Goal: Check status: Check status

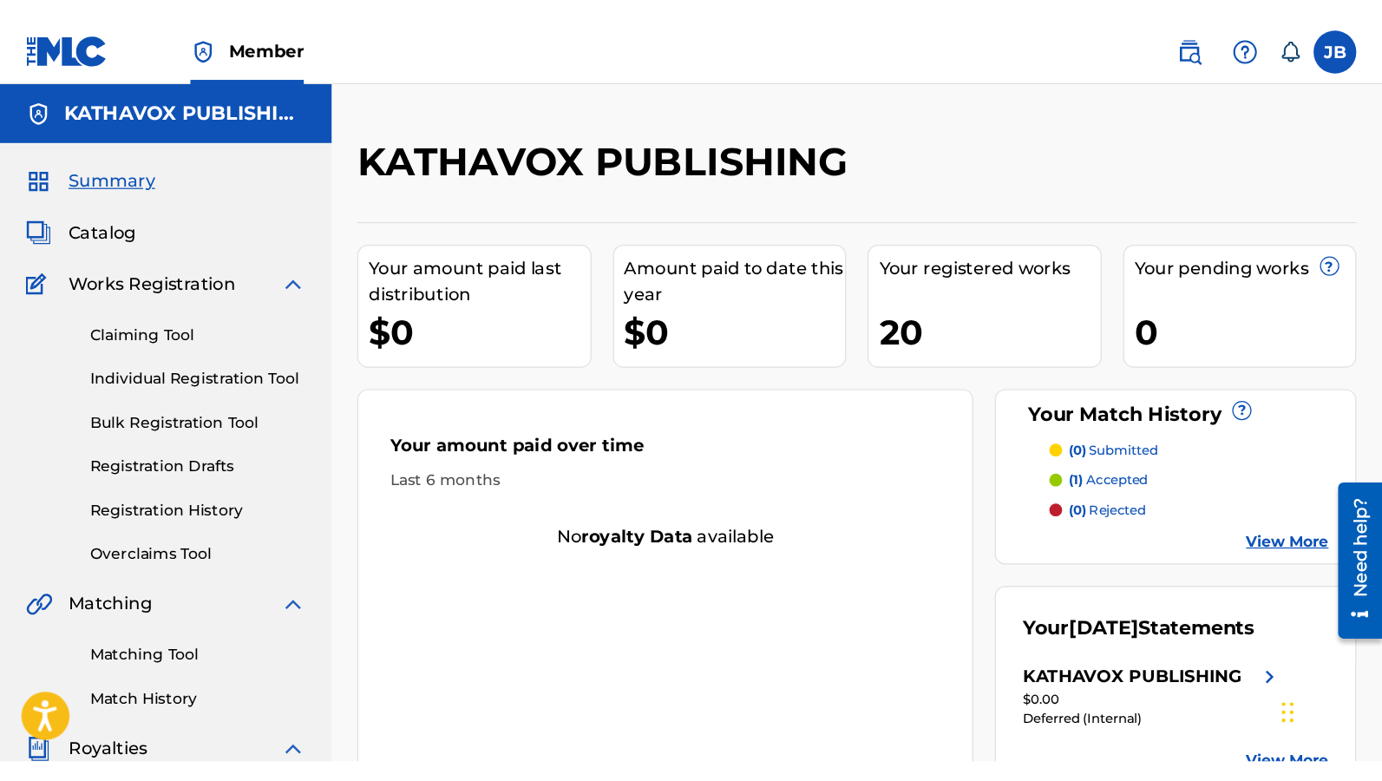
scroll to position [104, 0]
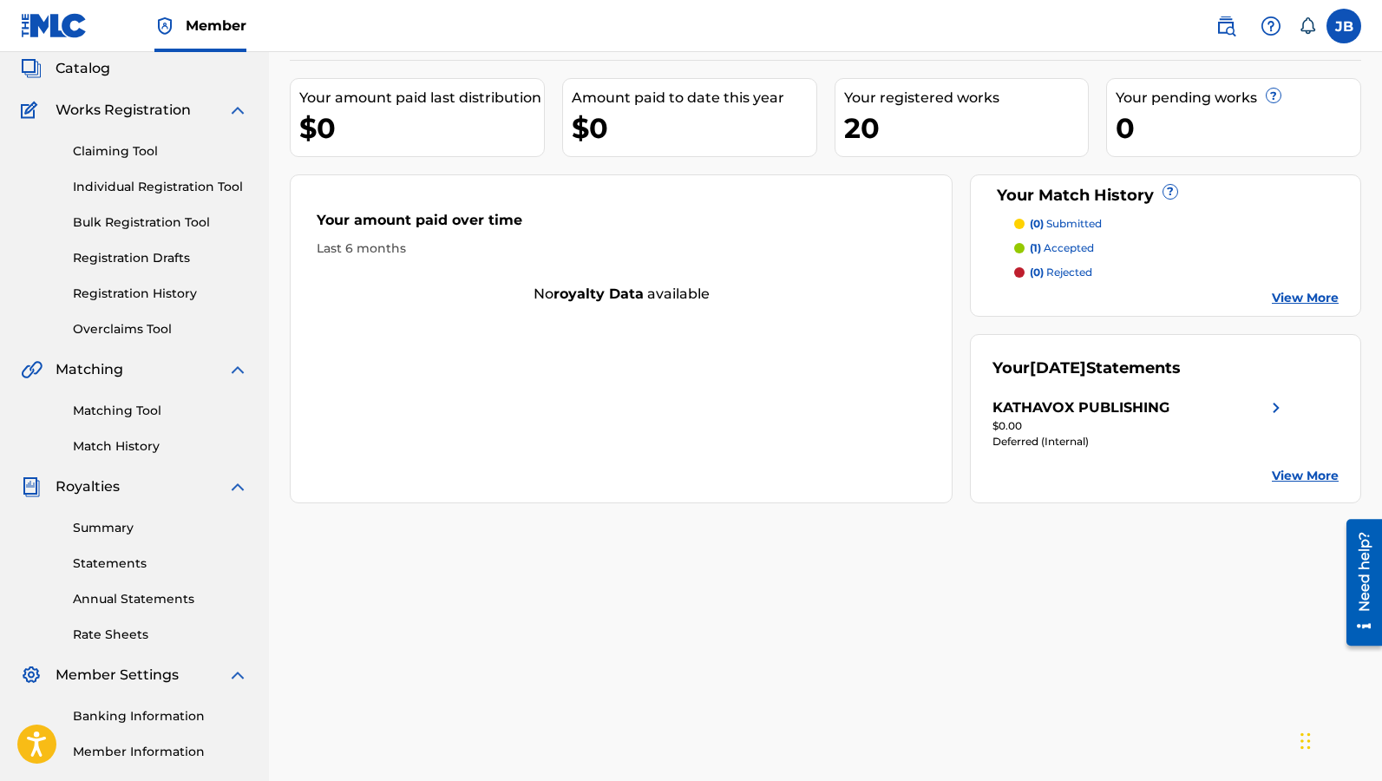
click at [135, 562] on link "Statements" at bounding box center [160, 563] width 175 height 18
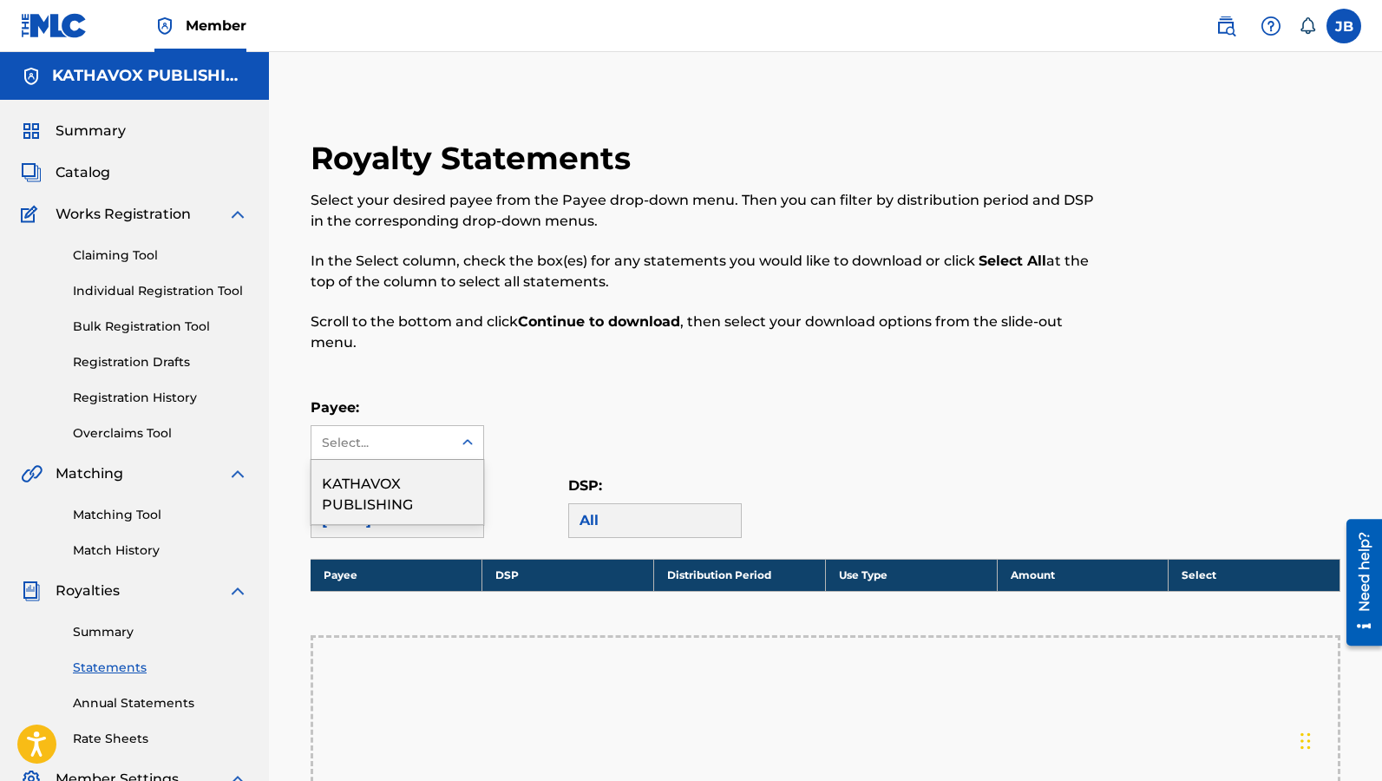
click at [441, 434] on div "Select..." at bounding box center [381, 442] width 141 height 33
click at [441, 482] on div "KATHAVOX PUBLISHING" at bounding box center [397, 492] width 172 height 64
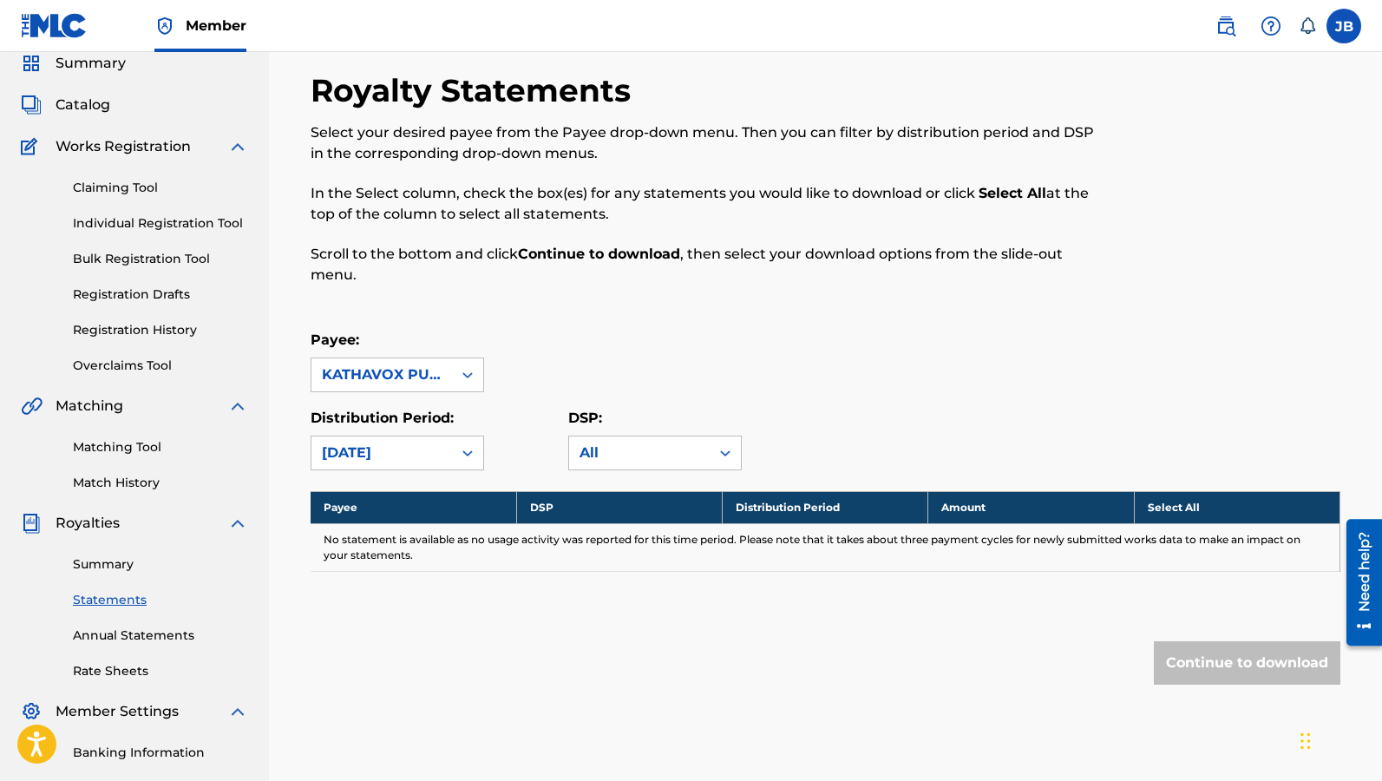
scroll to position [104, 0]
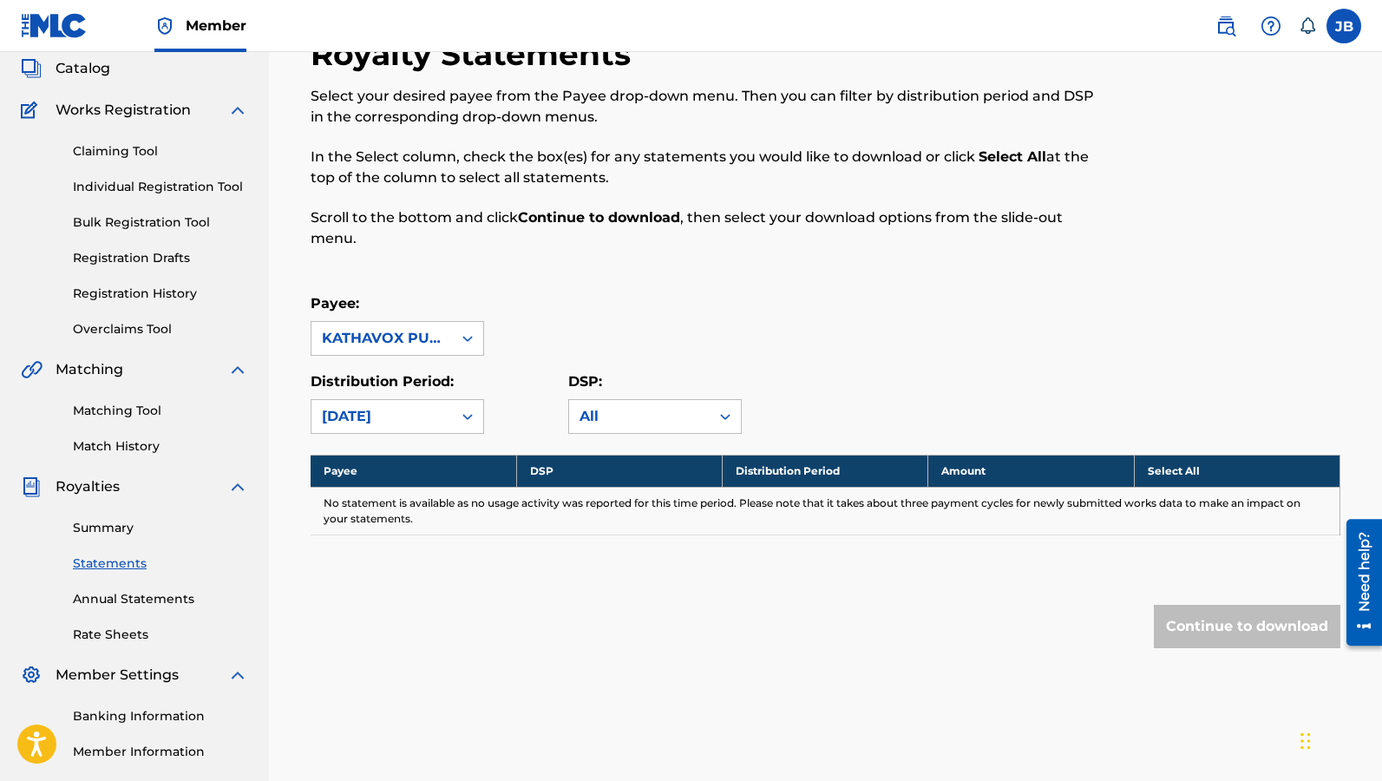
click at [1120, 186] on div at bounding box center [1221, 152] width 237 height 234
click at [677, 419] on div "All" at bounding box center [639, 416] width 120 height 21
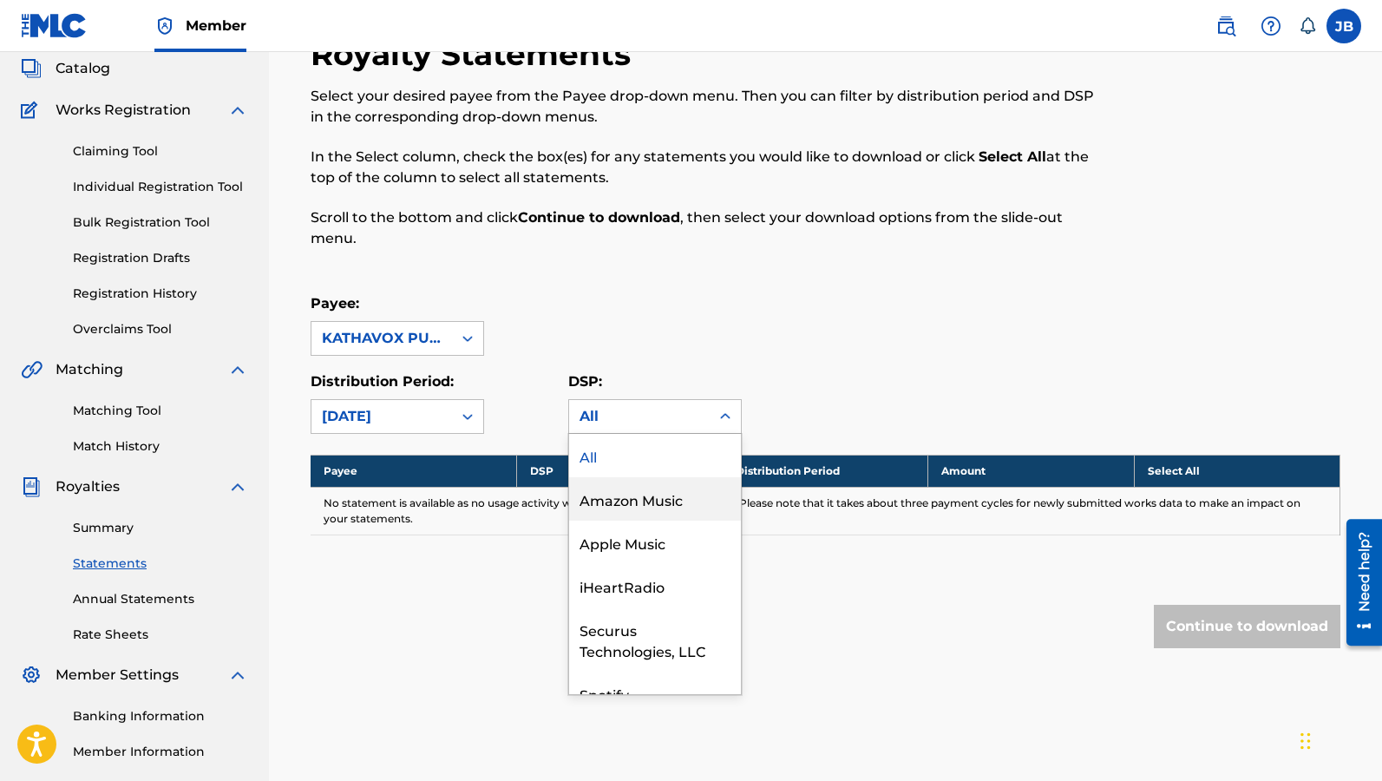
click at [692, 505] on div "Amazon Music" at bounding box center [655, 498] width 172 height 43
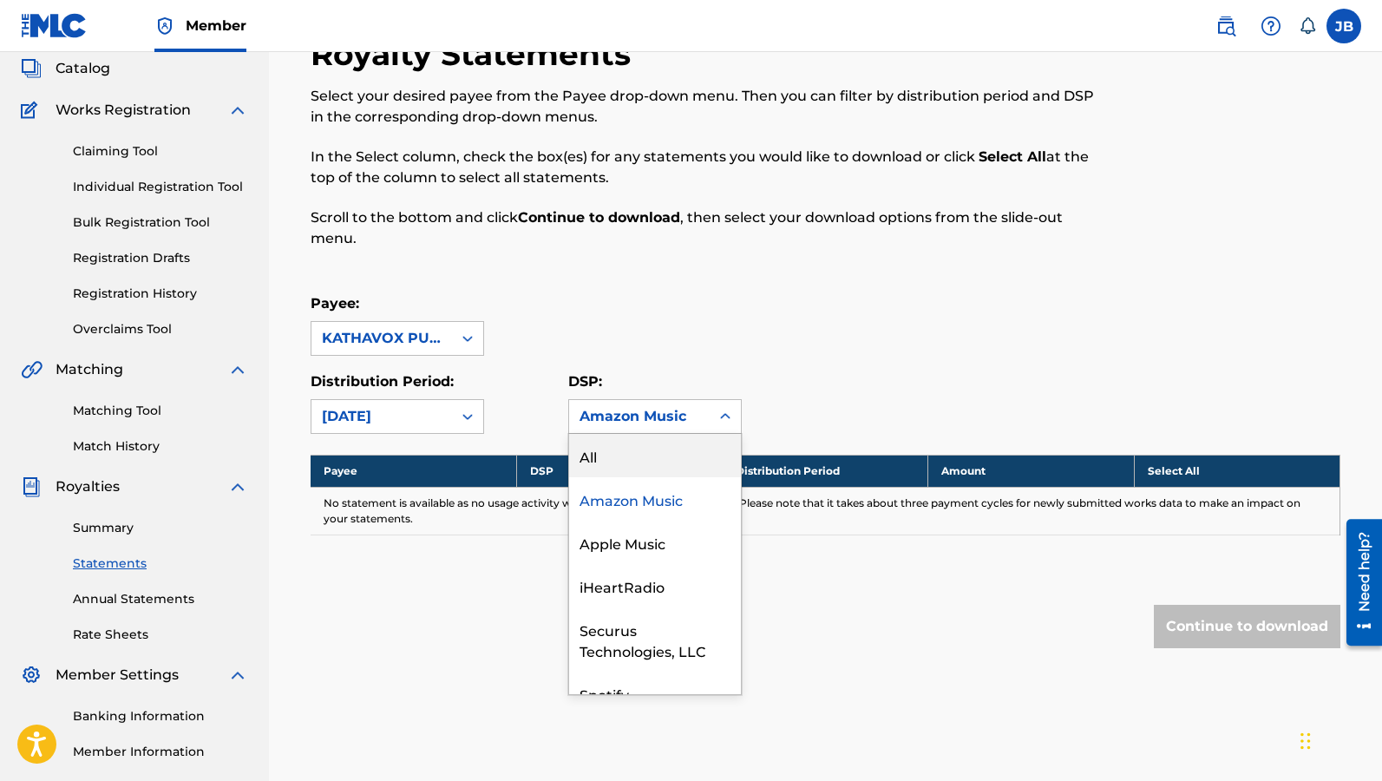
click at [672, 405] on div "Amazon Music" at bounding box center [639, 416] width 141 height 33
click at [669, 452] on div "All" at bounding box center [655, 455] width 172 height 43
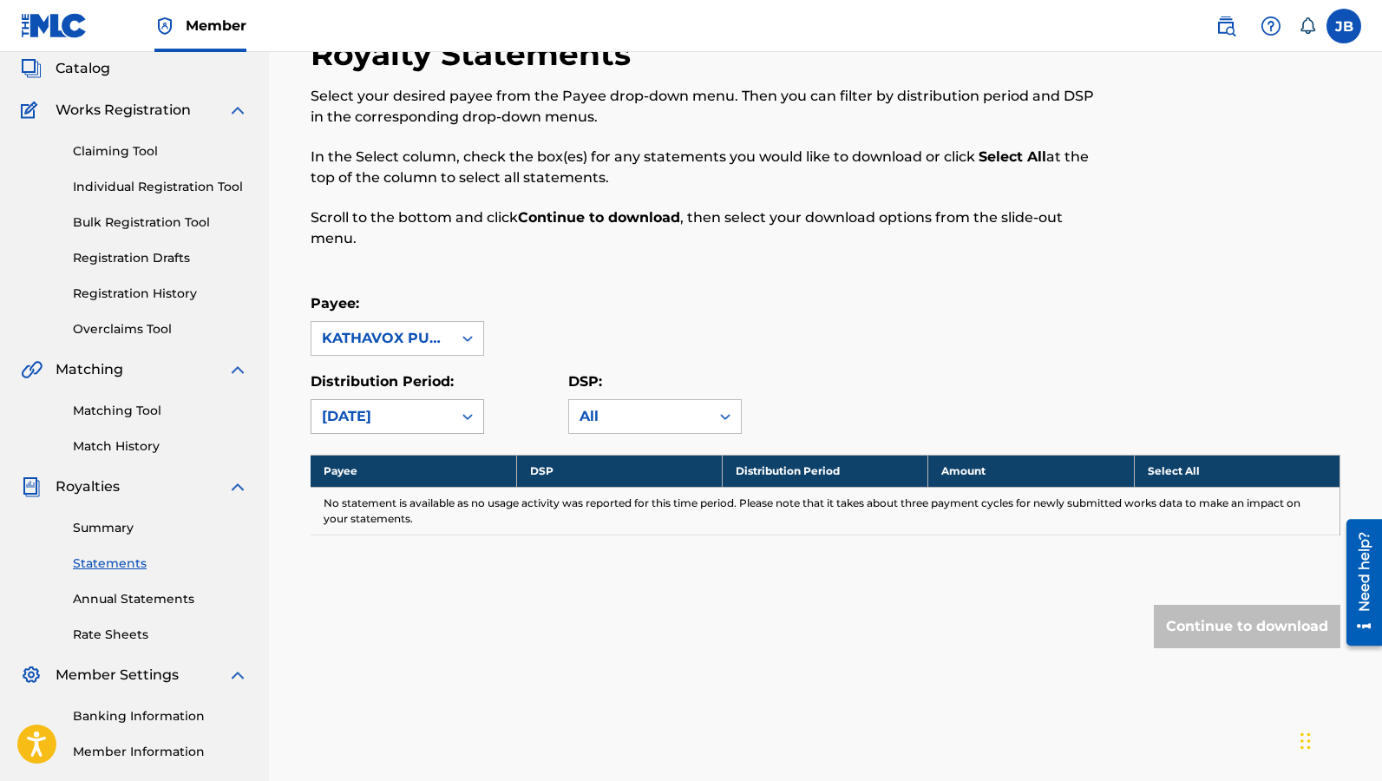
click at [418, 425] on div "[DATE]" at bounding box center [382, 416] width 120 height 21
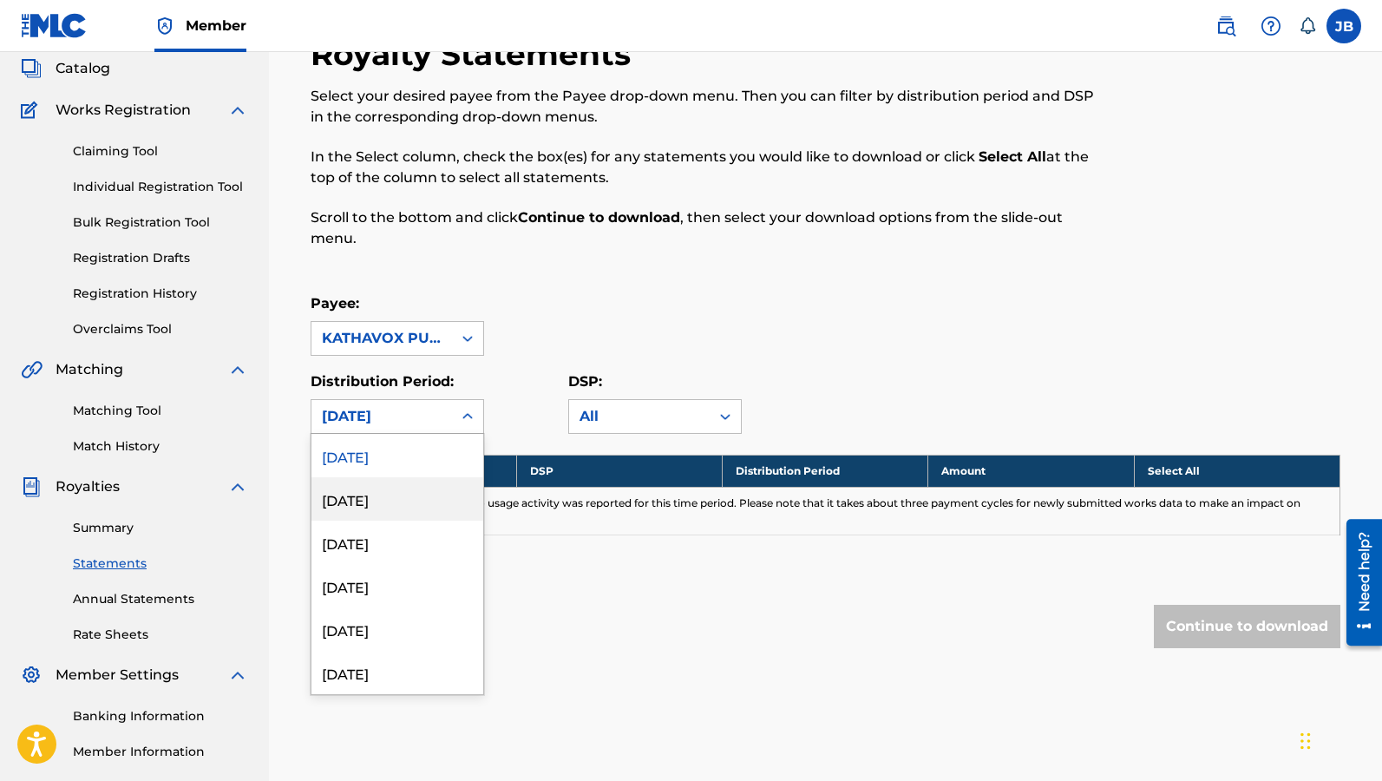
click at [411, 502] on div "[DATE]" at bounding box center [397, 498] width 172 height 43
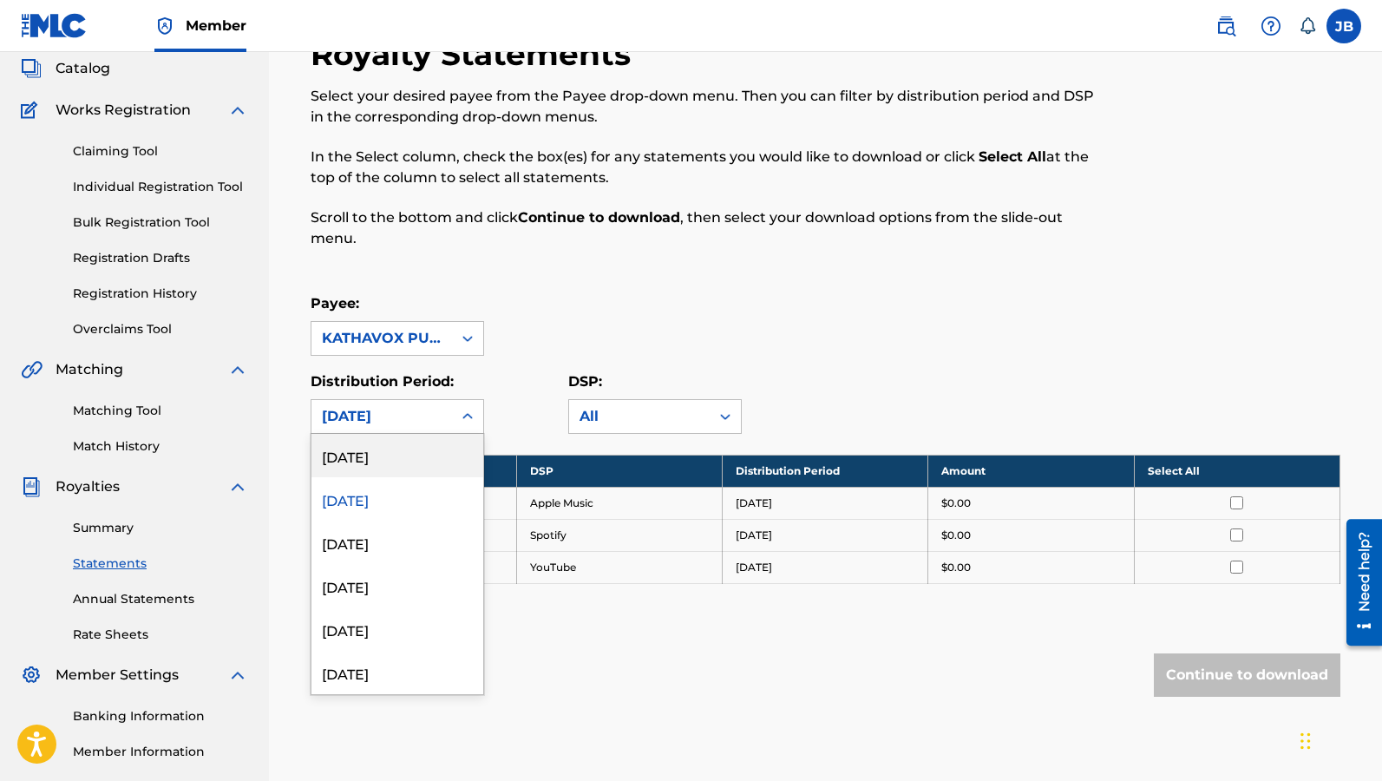
click at [422, 415] on div "[DATE]" at bounding box center [382, 416] width 120 height 21
click at [426, 453] on div "[DATE]" at bounding box center [397, 455] width 172 height 43
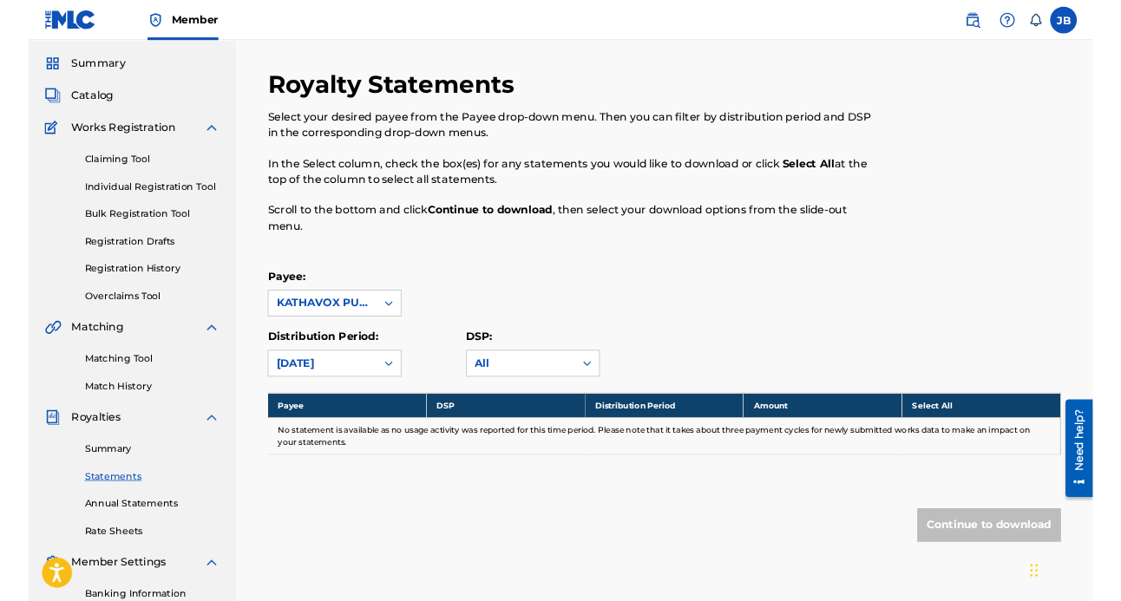
scroll to position [0, 0]
